Goal: Navigation & Orientation: Find specific page/section

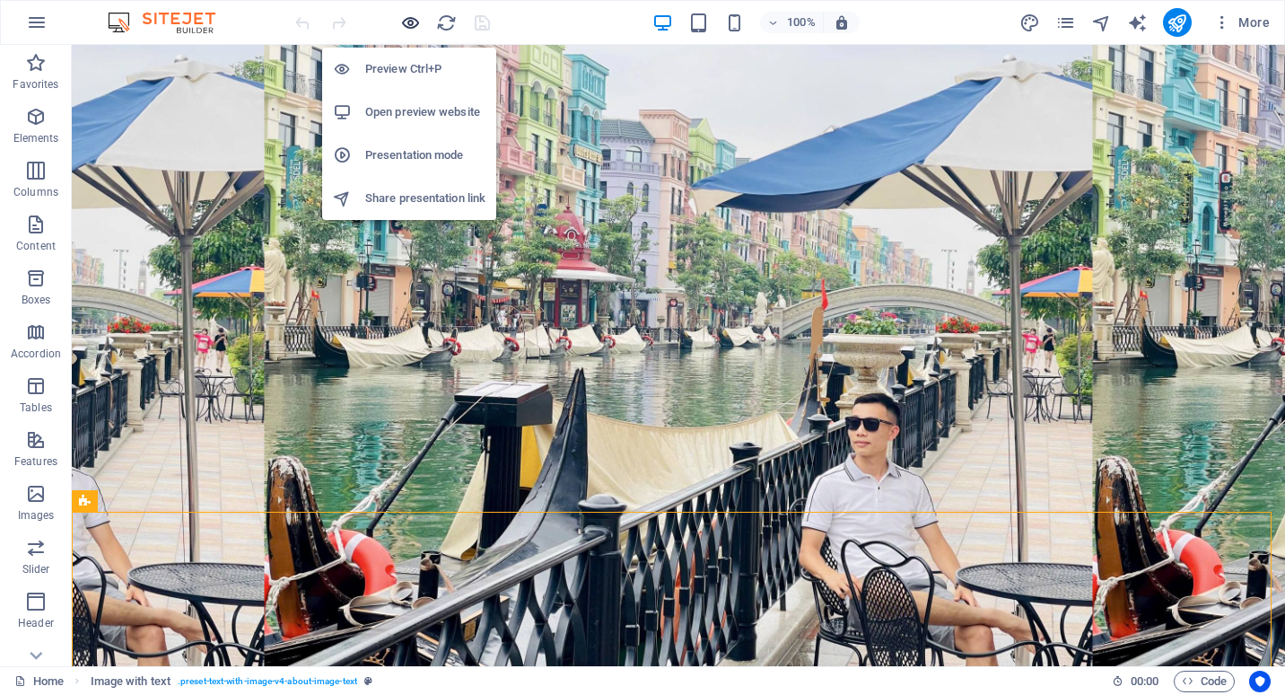
click at [414, 18] on icon "button" at bounding box center [410, 23] width 21 height 21
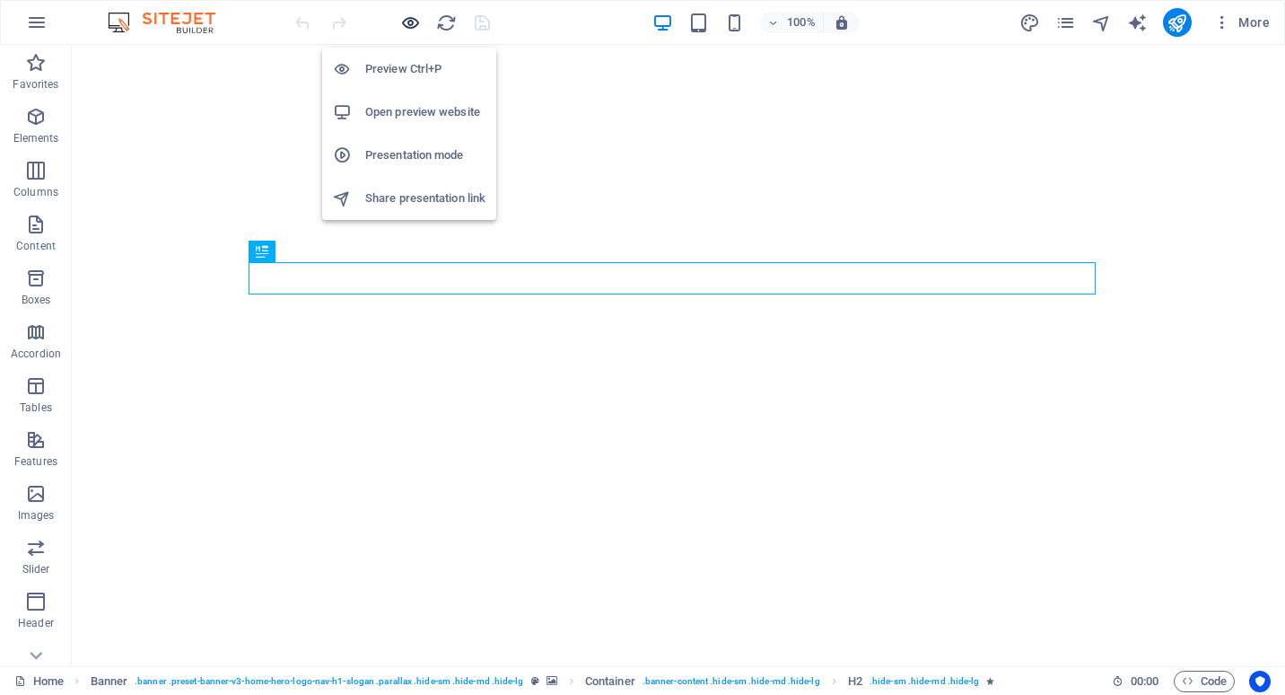
click at [406, 21] on icon "button" at bounding box center [410, 23] width 21 height 21
